Goal: Information Seeking & Learning: Compare options

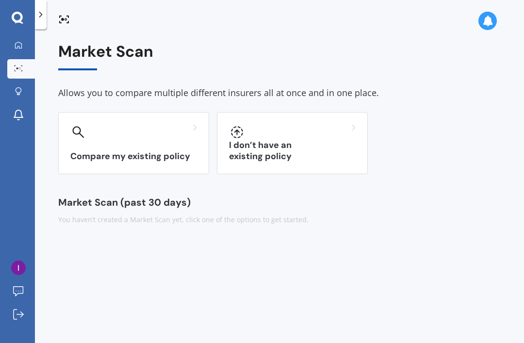
click at [145, 153] on h3 "Compare my existing policy" at bounding box center [133, 156] width 127 height 11
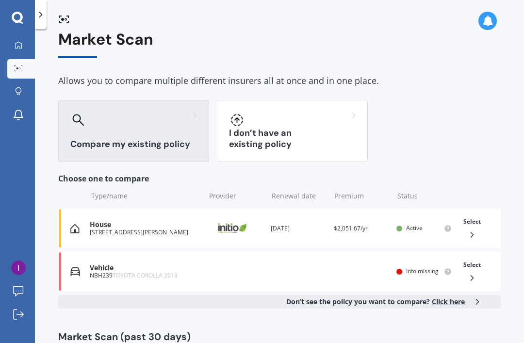
scroll to position [31, 0]
click at [475, 230] on icon at bounding box center [472, 235] width 10 height 10
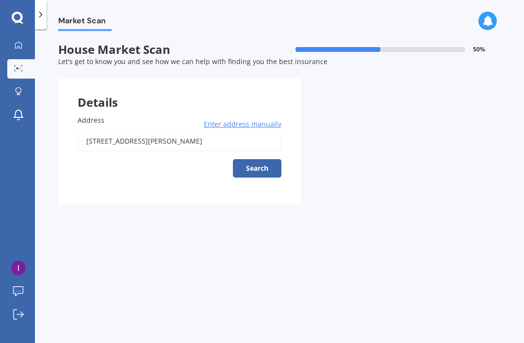
click at [243, 159] on button "Search" at bounding box center [257, 168] width 49 height 18
type input "[STREET_ADDRESS][PERSON_NAME]"
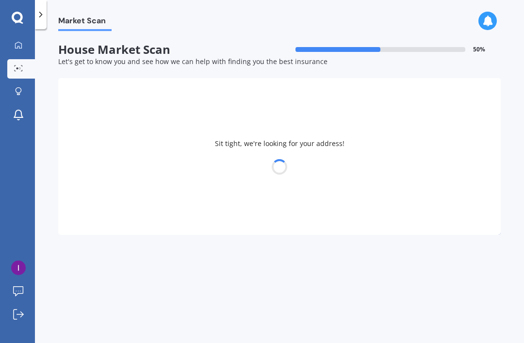
click at [250, 160] on div at bounding box center [279, 167] width 442 height 14
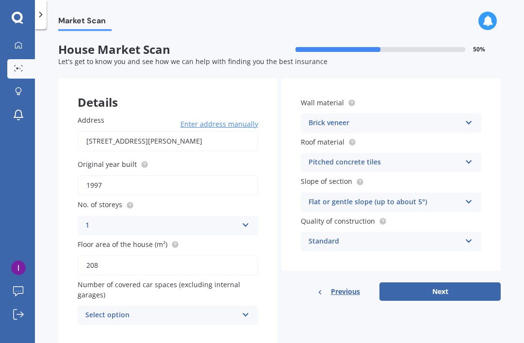
click at [487, 282] on button "Next" at bounding box center [439, 291] width 121 height 18
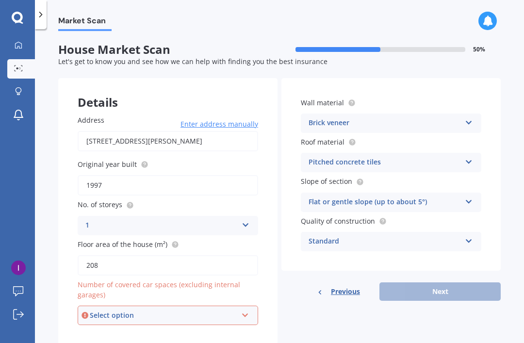
click at [221, 310] on div "Select option" at bounding box center [163, 315] width 147 height 11
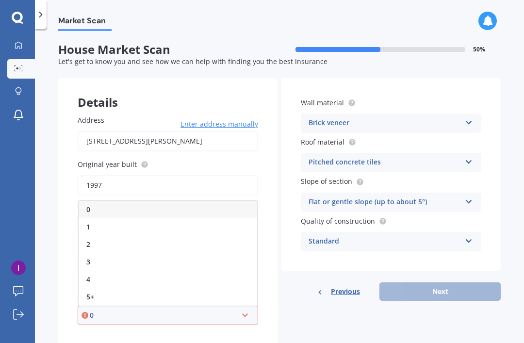
click at [243, 305] on div "Address [STREET_ADDRESS][PERSON_NAME] Enter address manually Search Original ye…" at bounding box center [167, 220] width 219 height 249
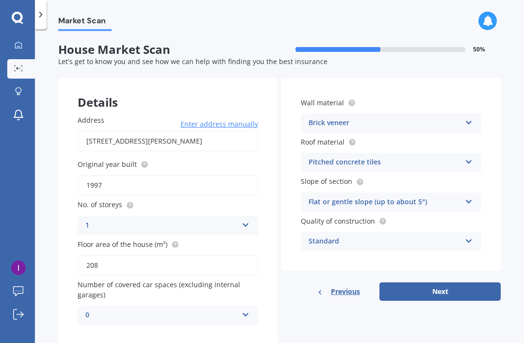
click at [205, 309] on div "0" at bounding box center [161, 315] width 152 height 12
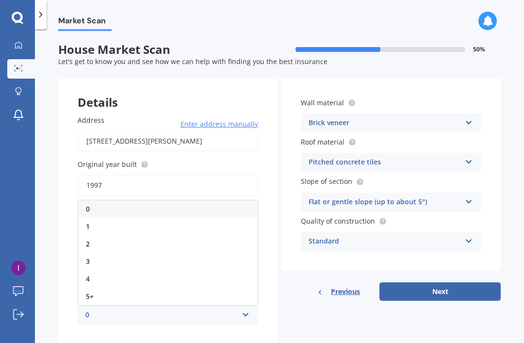
click at [171, 235] on div "2" at bounding box center [167, 243] width 179 height 17
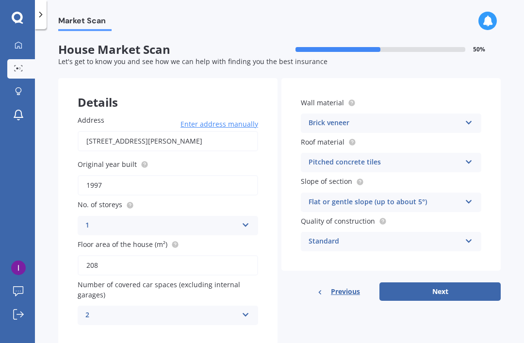
click at [488, 282] on button "Next" at bounding box center [439, 291] width 121 height 18
select select "10"
select select "09"
select select "1981"
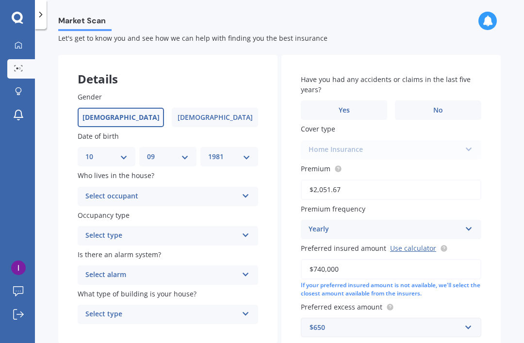
scroll to position [24, 0]
click at [97, 190] on div "Select occupant" at bounding box center [161, 196] width 152 height 12
click at [93, 210] on span "Owner" at bounding box center [97, 214] width 22 height 9
click at [91, 229] on div "Select type" at bounding box center [161, 235] width 152 height 12
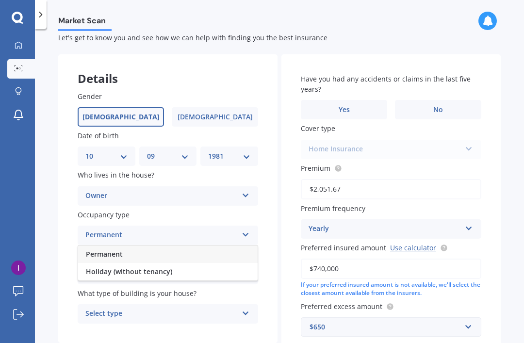
click at [92, 249] on span "Permanent" at bounding box center [104, 253] width 37 height 9
click at [91, 265] on div "Select alarm Yes, monitored Yes, not monitored No" at bounding box center [168, 274] width 180 height 19
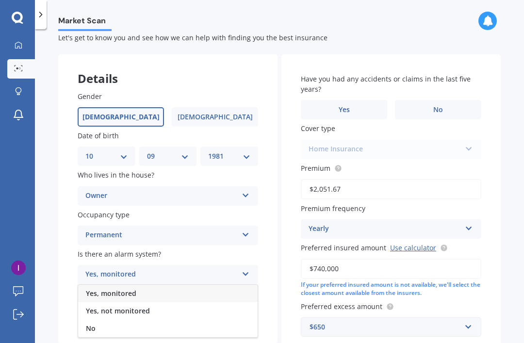
click at [91, 289] on span "Yes, monitored" at bounding box center [111, 293] width 50 height 9
click at [95, 269] on div "Yes, monitored" at bounding box center [161, 275] width 152 height 12
click at [92, 306] on span "Yes, not monitored" at bounding box center [118, 310] width 64 height 9
click at [91, 308] on div "Select type" at bounding box center [161, 314] width 152 height 12
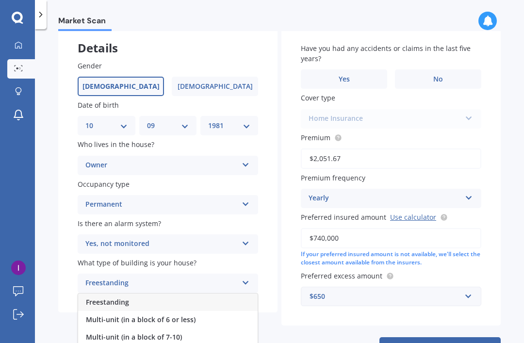
scroll to position [54, 0]
click at [94, 297] on span "Freestanding" at bounding box center [107, 301] width 43 height 9
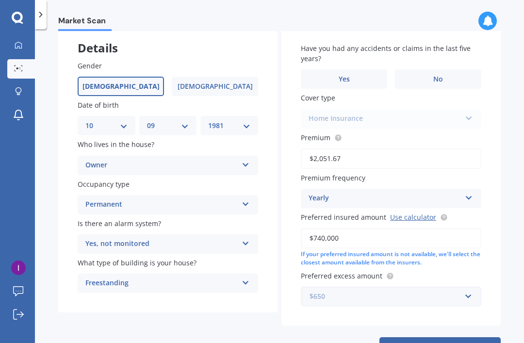
click at [470, 287] on input "text" at bounding box center [388, 296] width 172 height 18
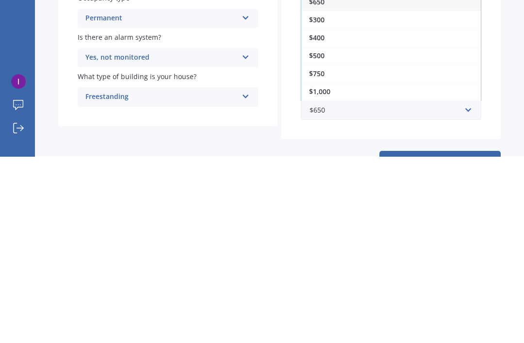
click at [318, 237] on span "$500" at bounding box center [317, 241] width 16 height 9
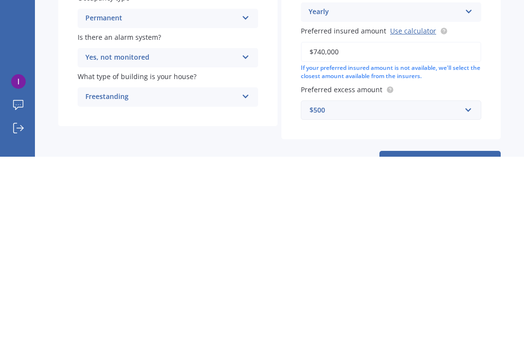
click at [470, 337] on button "Next" at bounding box center [439, 346] width 121 height 18
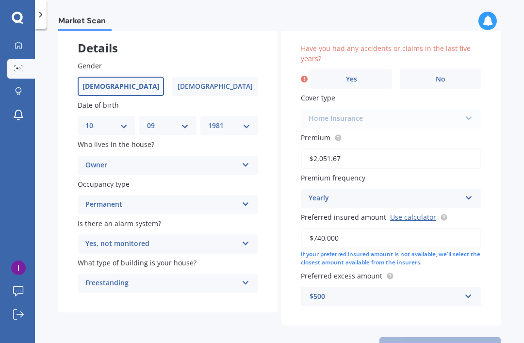
click at [468, 337] on div "Previous Next" at bounding box center [390, 346] width 219 height 18
click at [505, 211] on div "Market Scan House Market Scan 70 % Let's get to know you and see how we can hel…" at bounding box center [279, 188] width 489 height 314
click at [457, 69] on label "No" at bounding box center [440, 78] width 81 height 19
click at [0, 0] on input "No" at bounding box center [0, 0] width 0 height 0
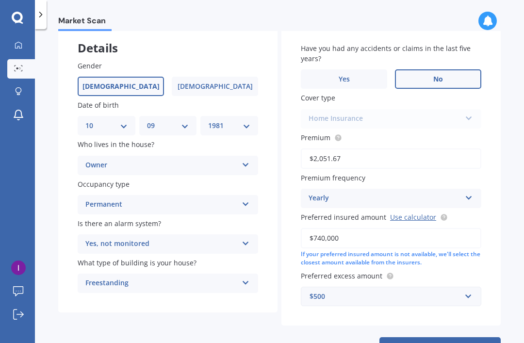
click at [478, 337] on button "Next" at bounding box center [439, 346] width 121 height 18
select select "10"
select select "09"
select select "1981"
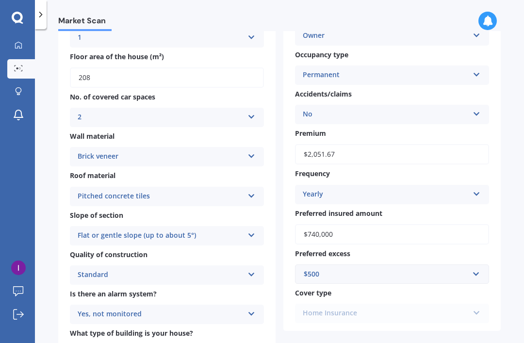
scroll to position [175, 0]
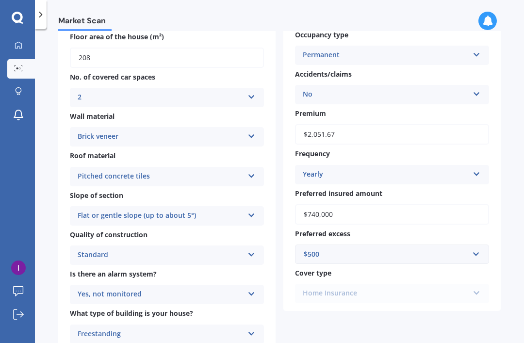
click at [233, 210] on div "Flat or gentle slope (up to about 5°)" at bounding box center [161, 216] width 166 height 12
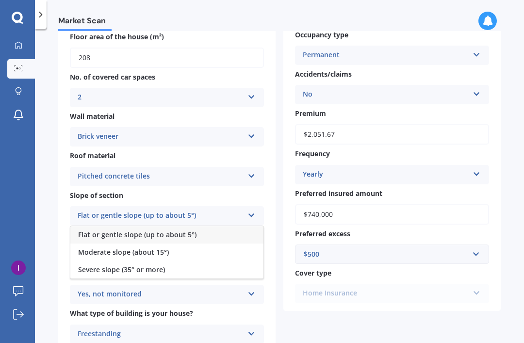
click at [56, 180] on div "Market Scan House Market Scan summary 90 % Check your details and click continu…" at bounding box center [279, 188] width 489 height 314
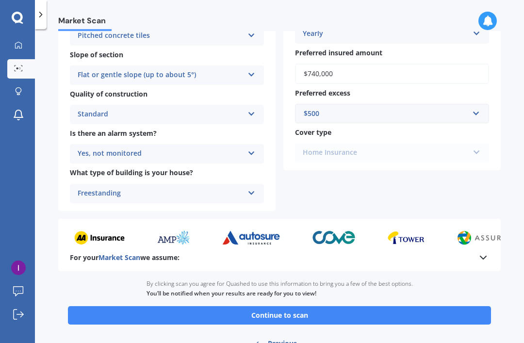
scroll to position [314, 0]
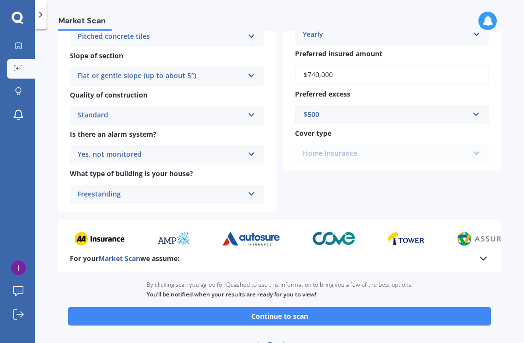
click at [454, 307] on button "Continue to scan" at bounding box center [279, 316] width 423 height 18
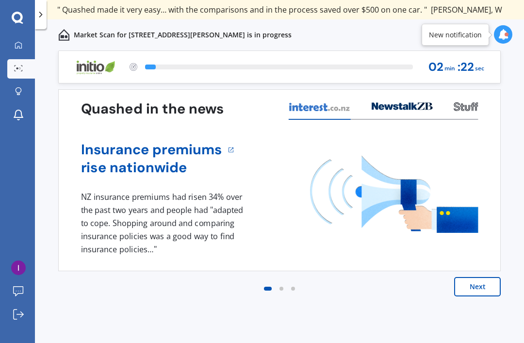
click at [17, 44] on icon at bounding box center [19, 45] width 8 height 8
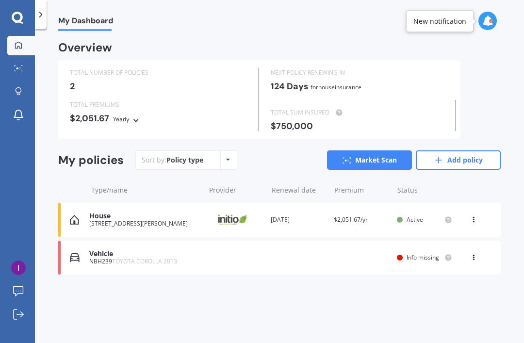
click at [487, 17] on icon at bounding box center [487, 21] width 11 height 11
click at [504, 114] on div "My Dashboard Overview TOTAL NUMBER OF POLICIES 2 NEXT POLICY RENEWING [DATE] fo…" at bounding box center [279, 188] width 489 height 314
click at [480, 153] on link "Add policy" at bounding box center [458, 159] width 85 height 19
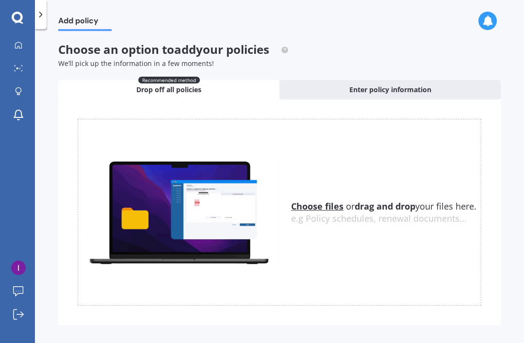
click at [468, 80] on div "Enter policy information" at bounding box center [389, 89] width 221 height 19
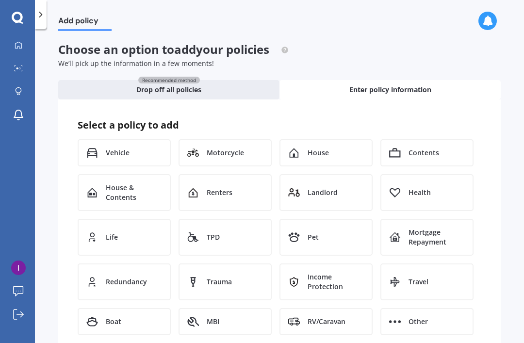
click at [107, 148] on span "Vehicle" at bounding box center [118, 153] width 24 height 10
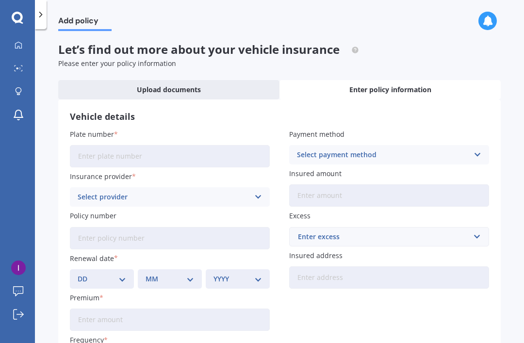
click at [87, 150] on input "Plate number" at bounding box center [170, 156] width 200 height 22
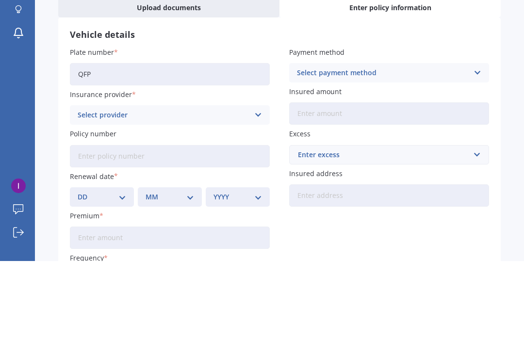
scroll to position [31, 0]
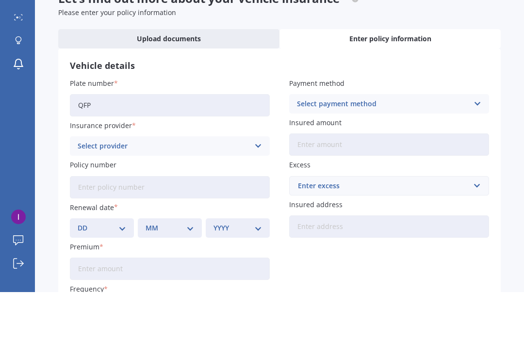
click at [95, 145] on input "QFP" at bounding box center [170, 156] width 200 height 22
type input "QFP947"
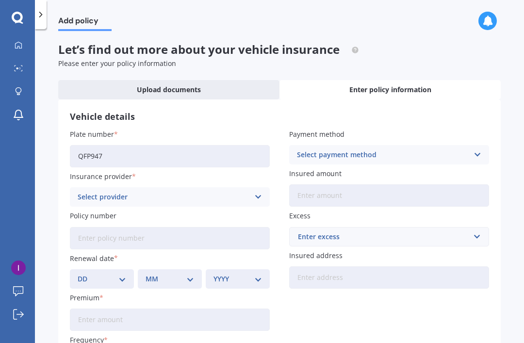
scroll to position [0, 0]
click at [17, 90] on icon at bounding box center [18, 91] width 7 height 8
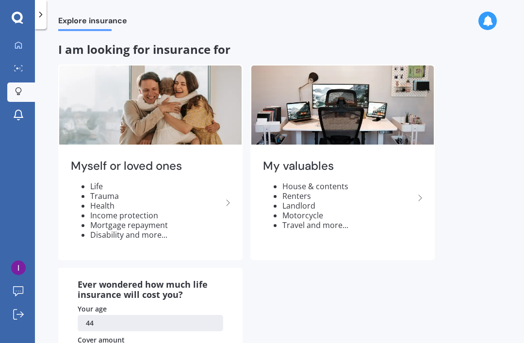
click at [17, 15] on icon at bounding box center [18, 18] width 12 height 13
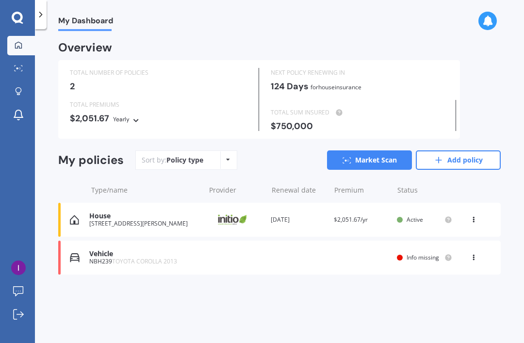
click at [493, 12] on div at bounding box center [493, 21] width 30 height 19
click at [486, 13] on div at bounding box center [487, 21] width 18 height 18
click at [440, 65] on div "Market Scan Scanning" at bounding box center [408, 64] width 76 height 11
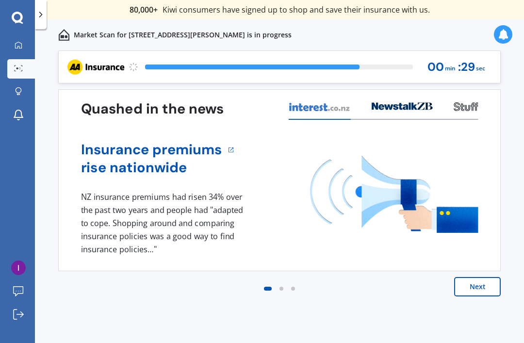
click at [16, 23] on icon at bounding box center [19, 22] width 8 height 3
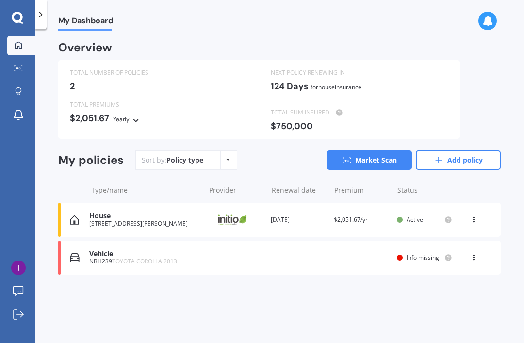
click at [46, 19] on div at bounding box center [41, 14] width 12 height 29
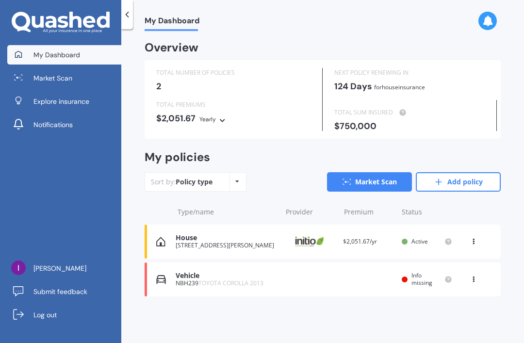
click at [37, 81] on span "Market Scan" at bounding box center [52, 78] width 39 height 10
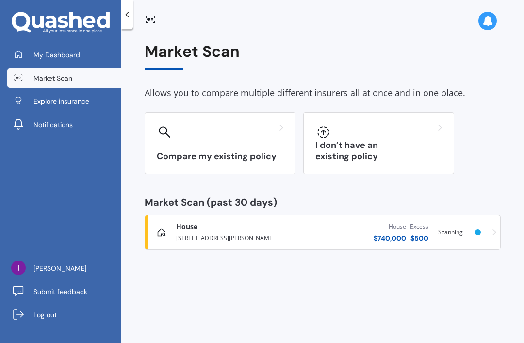
click at [430, 138] on div at bounding box center [378, 132] width 127 height 16
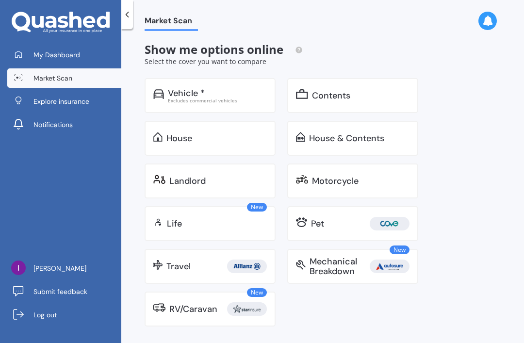
click at [170, 88] on div "Vehicle *" at bounding box center [186, 93] width 37 height 10
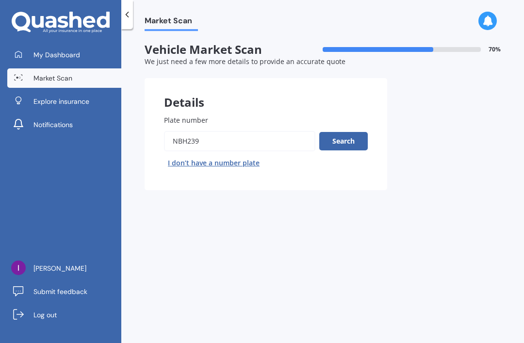
click at [218, 142] on input "Plate number" at bounding box center [239, 141] width 151 height 20
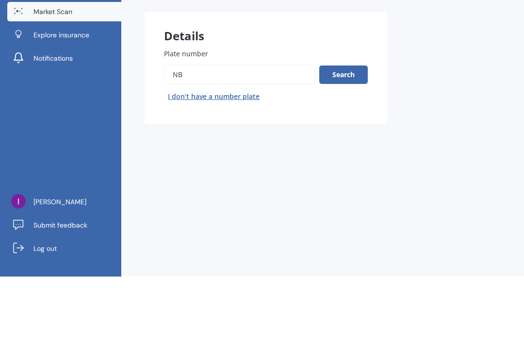
type input "N"
type input "Qfp947"
click at [333, 132] on button "Search" at bounding box center [343, 141] width 49 height 18
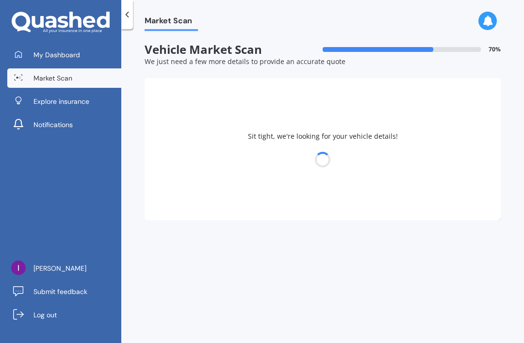
select select "NISSAN"
select select "LEAF"
select select "10"
select select "09"
select select "1981"
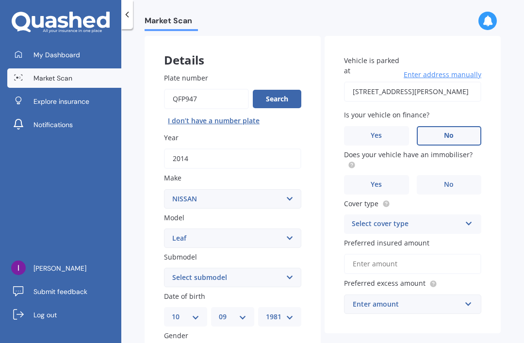
scroll to position [41, 0]
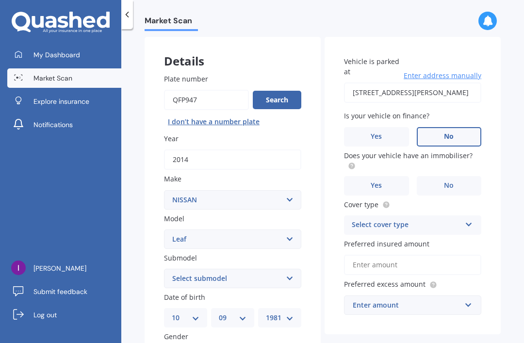
click at [395, 176] on label "Yes" at bounding box center [376, 185] width 65 height 19
click at [0, 0] on input "Yes" at bounding box center [0, 0] width 0 height 0
click at [453, 219] on div "Select cover type" at bounding box center [406, 225] width 109 height 12
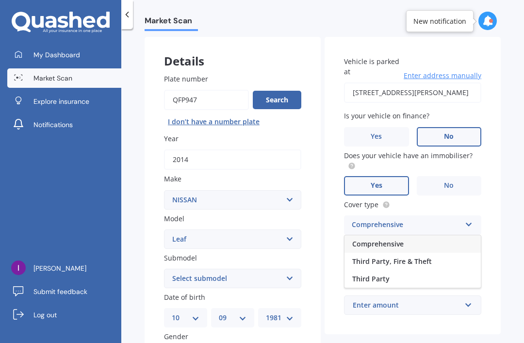
click at [445, 235] on div "Comprehensive" at bounding box center [412, 243] width 136 height 17
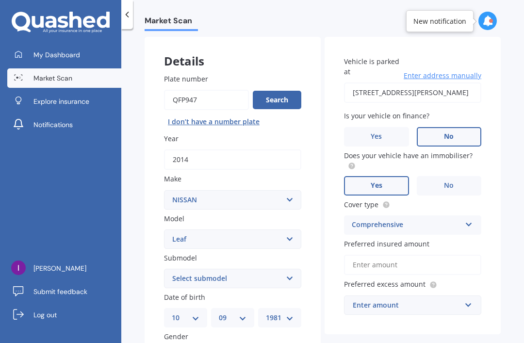
click at [446, 255] on input "Preferred insured amount" at bounding box center [412, 265] width 137 height 20
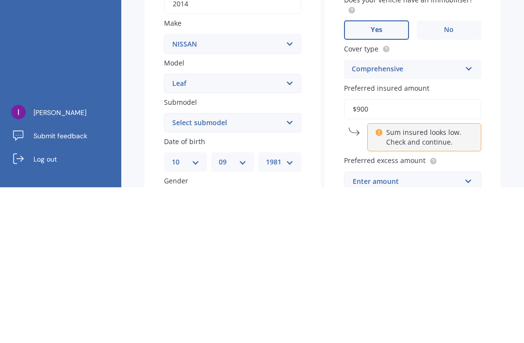
type input "$9,000"
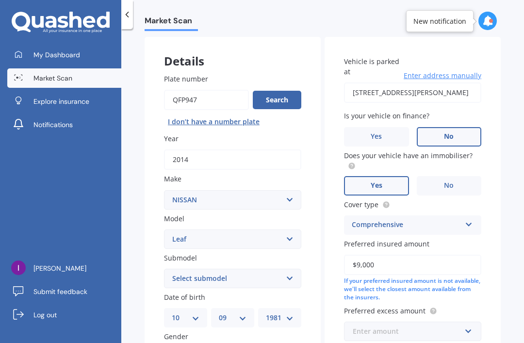
click at [443, 322] on input "text" at bounding box center [409, 331] width 129 height 18
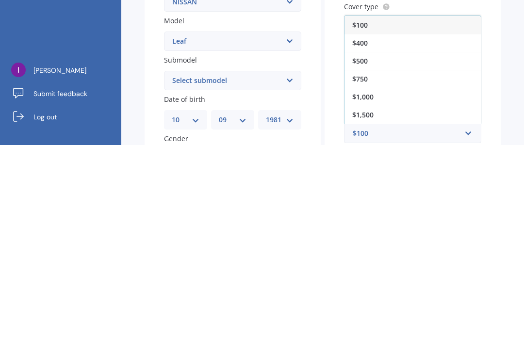
click at [438, 250] on div "$500" at bounding box center [412, 259] width 136 height 18
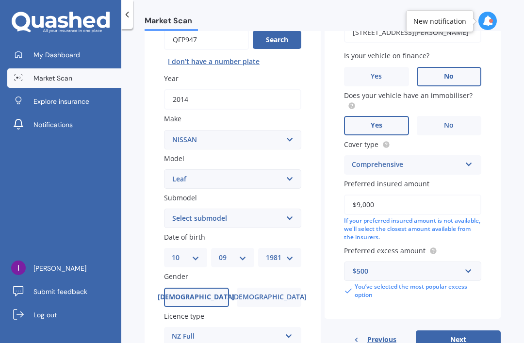
scroll to position [102, 0]
click at [470, 330] on button "Next" at bounding box center [458, 339] width 85 height 18
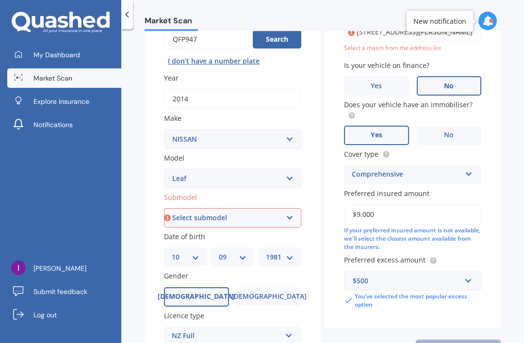
click at [211, 208] on select "Select submodel EV Hybrid" at bounding box center [232, 217] width 137 height 19
select select "EV"
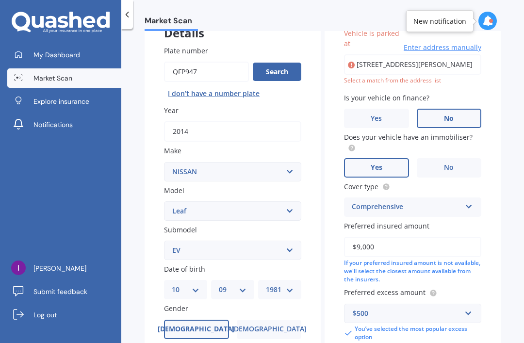
scroll to position [65, 0]
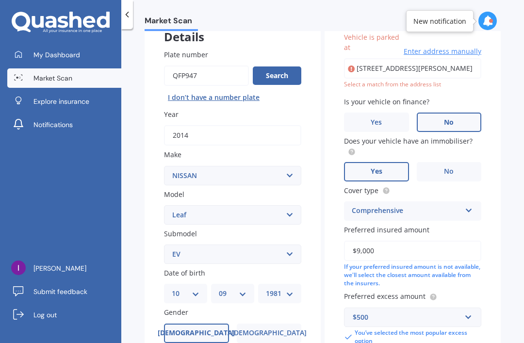
click at [454, 58] on input "[STREET_ADDRESS][PERSON_NAME]" at bounding box center [412, 68] width 137 height 20
type input "[STREET_ADDRESS][PERSON_NAME]"
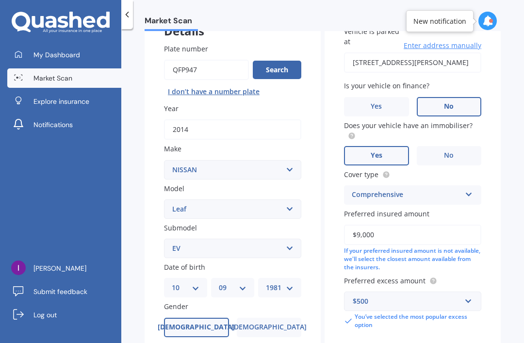
select select "10"
select select "09"
select select "1981"
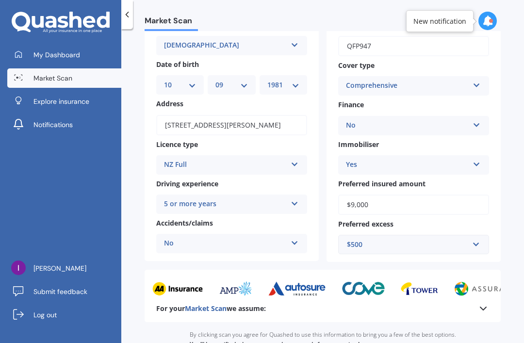
scroll to position [69, 0]
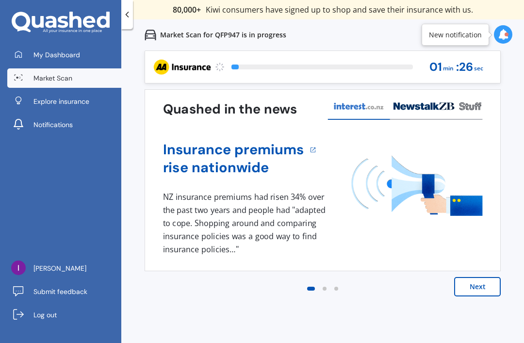
click at [501, 21] on div at bounding box center [503, 34] width 18 height 31
click at [508, 23] on div at bounding box center [503, 34] width 18 height 31
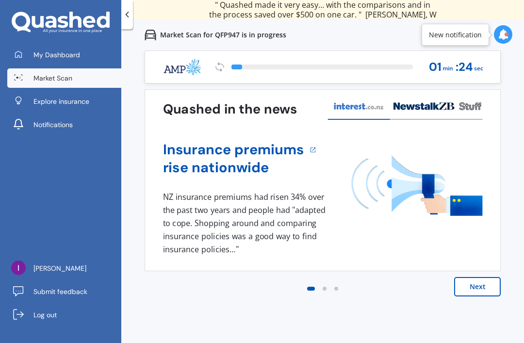
click at [499, 32] on icon at bounding box center [503, 34] width 11 height 11
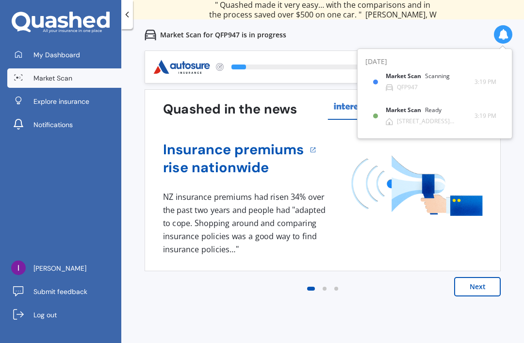
click at [440, 108] on div "Ready" at bounding box center [433, 110] width 16 height 7
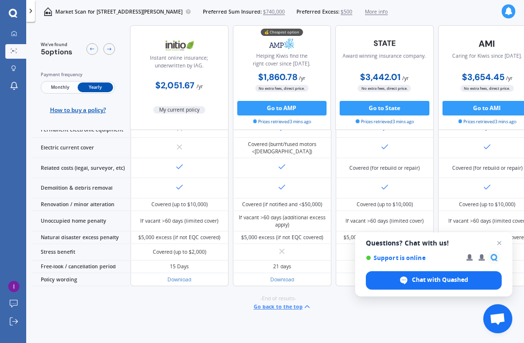
scroll to position [623, 0]
click at [502, 238] on span "Close chat" at bounding box center [499, 243] width 12 height 12
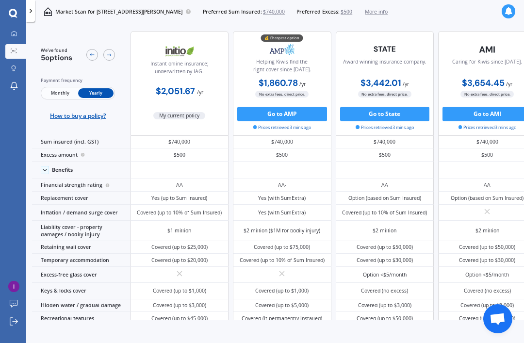
scroll to position [0, 0]
click at [378, 2] on div "Market Scan for [STREET_ADDRESS][PERSON_NAME] Preferred Sum Insured: $740,000 P…" at bounding box center [211, 11] width 353 height 23
click at [285, 8] on span "$740,000" at bounding box center [274, 11] width 22 height 7
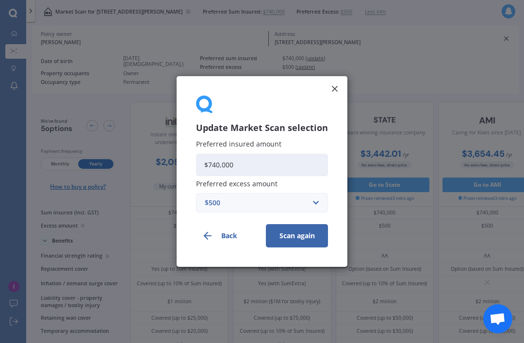
click at [242, 163] on input "$740,000" at bounding box center [262, 165] width 132 height 22
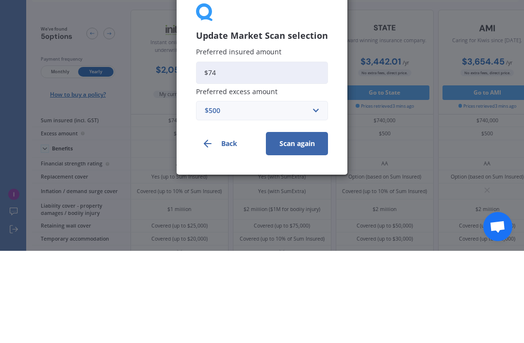
type input "$7"
type input "$800,000"
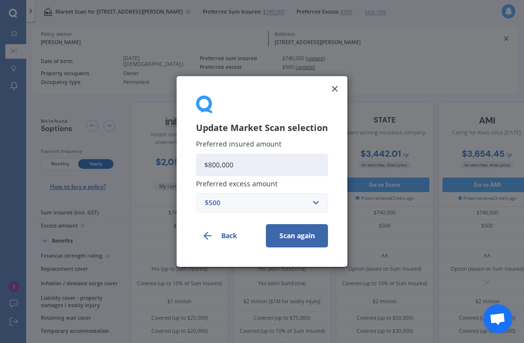
click at [284, 244] on button "Scan again" at bounding box center [297, 235] width 62 height 23
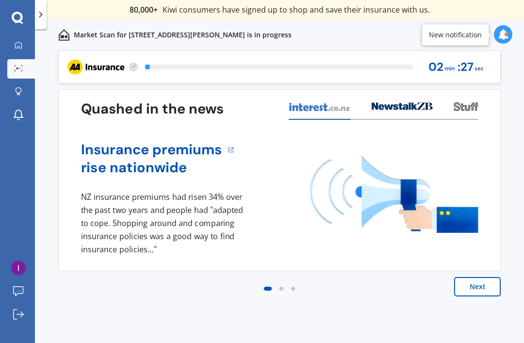
click at [506, 32] on icon at bounding box center [503, 34] width 11 height 11
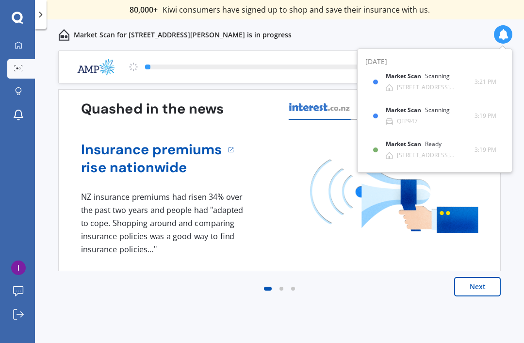
click at [447, 114] on div "Market Scan Scanning" at bounding box center [424, 112] width 76 height 11
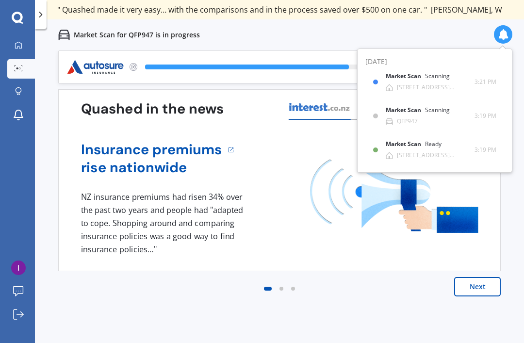
click at [478, 107] on div "Market Scan Scanning QFP947 3:19 PM 3:19 PM" at bounding box center [434, 115] width 123 height 29
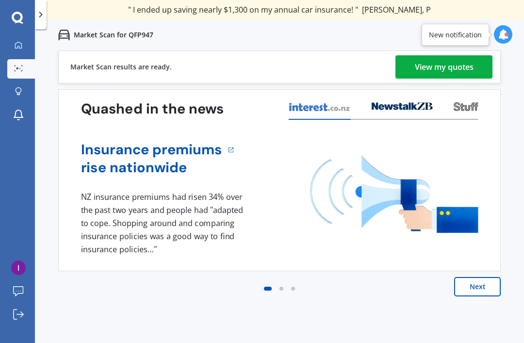
click at [445, 67] on div "View my quotes" at bounding box center [444, 66] width 59 height 23
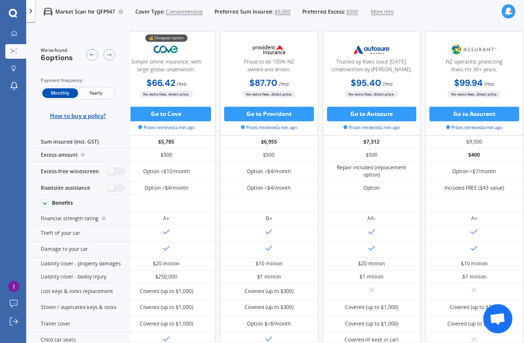
scroll to position [0, 17]
click at [104, 88] on span "Yearly" at bounding box center [95, 93] width 35 height 10
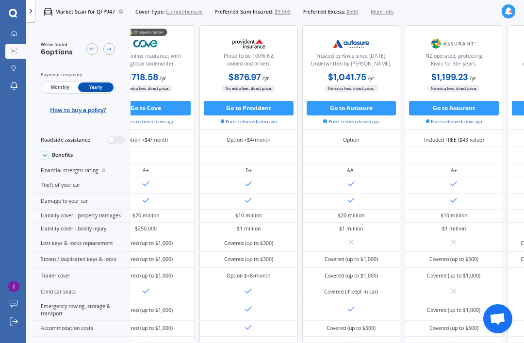
scroll to position [63, 45]
